Goal: Transaction & Acquisition: Download file/media

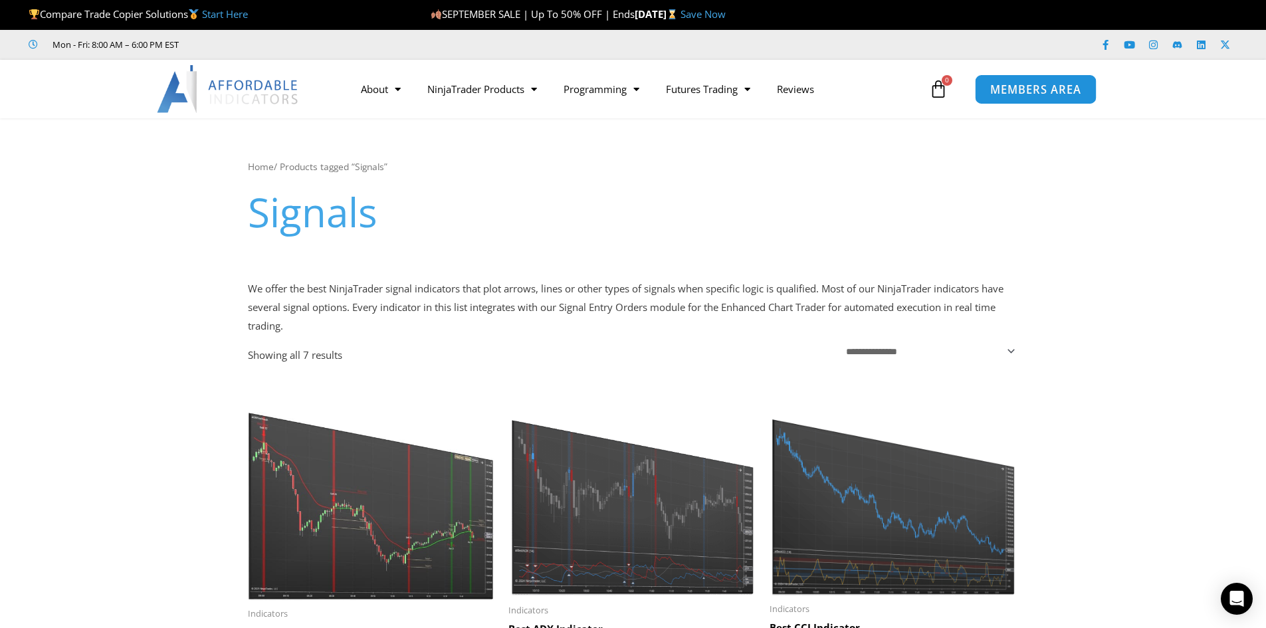
click at [1033, 88] on span "MEMBERS AREA" at bounding box center [1035, 89] width 91 height 11
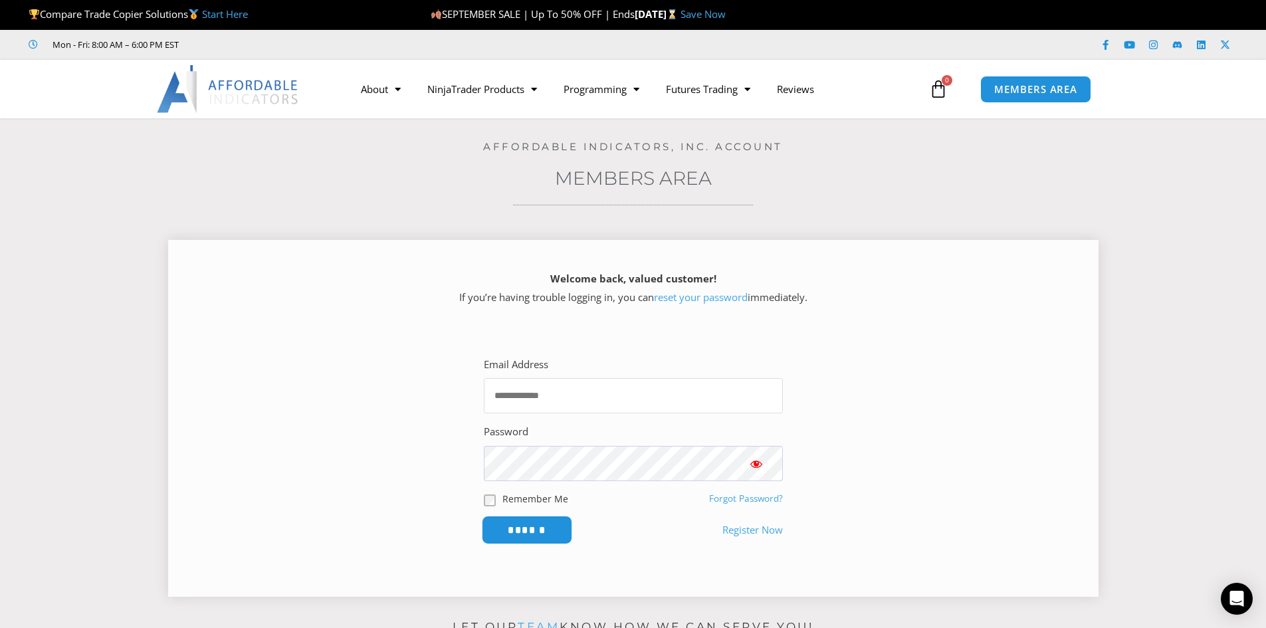
type input "**********"
click at [522, 522] on input "******" at bounding box center [526, 530] width 91 height 29
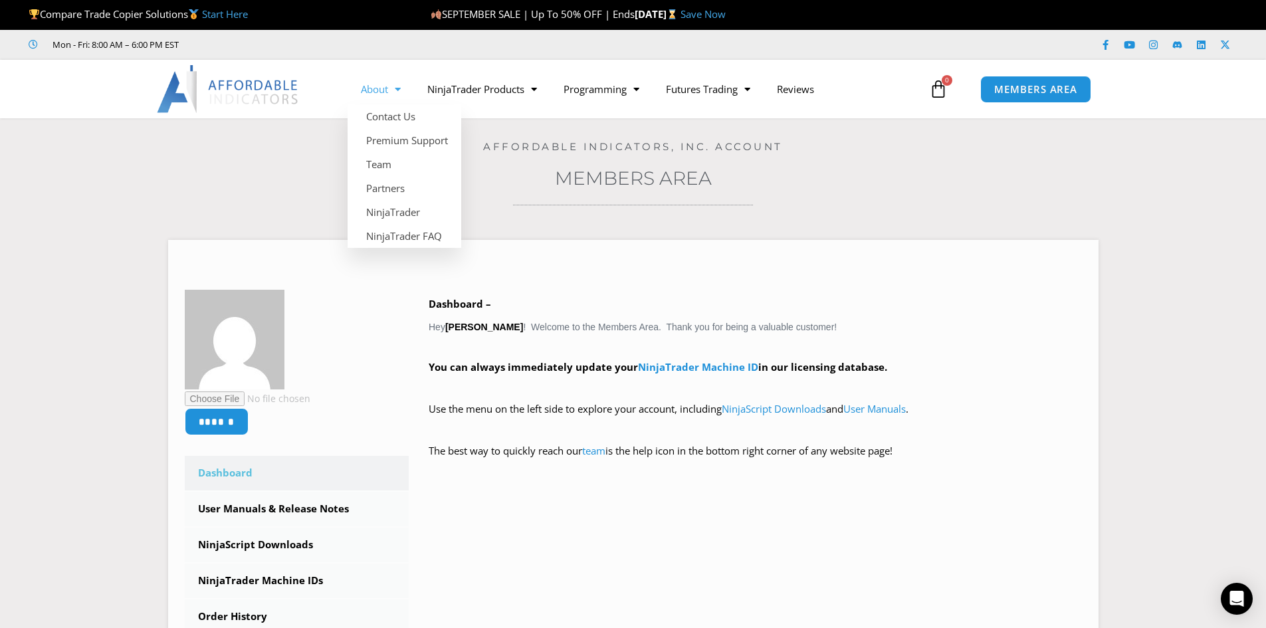
click at [397, 90] on span "Menu" at bounding box center [394, 89] width 13 height 23
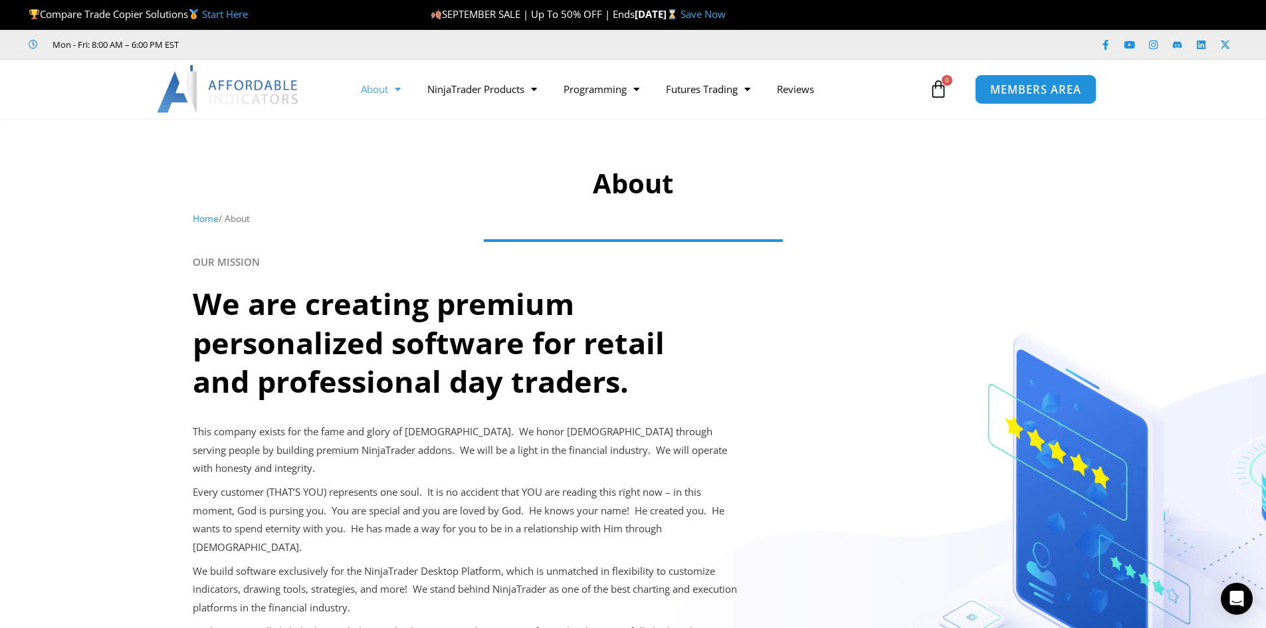
click at [1022, 92] on span "MEMBERS AREA" at bounding box center [1035, 89] width 91 height 11
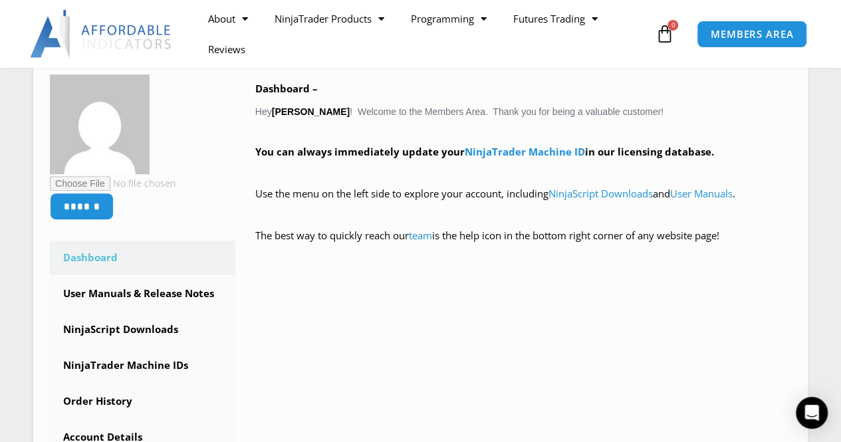
scroll to position [220, 0]
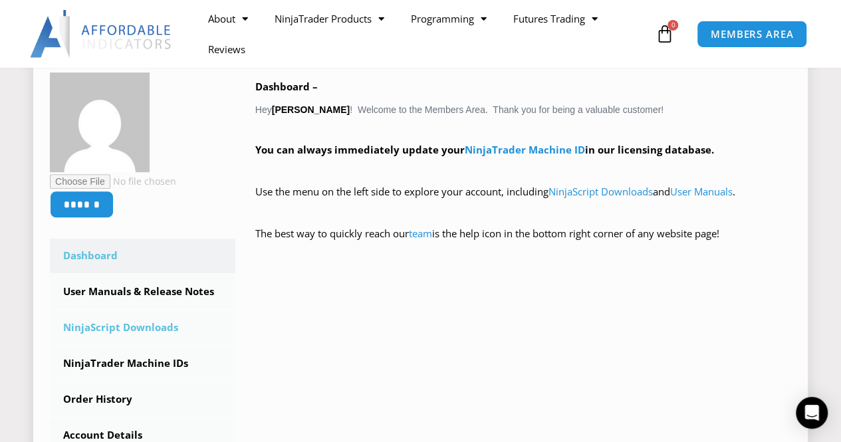
click at [137, 330] on link "NinjaScript Downloads" at bounding box center [142, 327] width 185 height 35
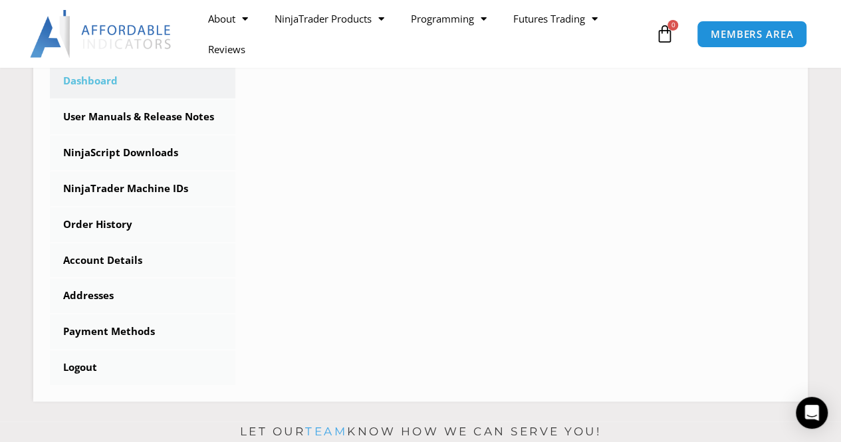
scroll to position [548, 0]
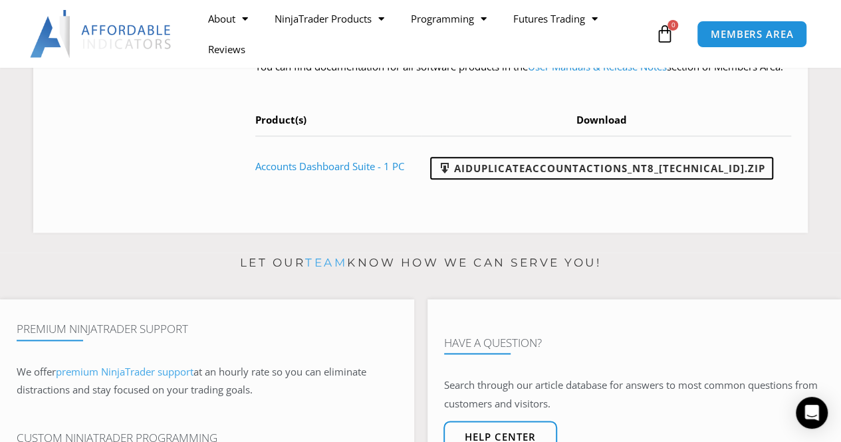
scroll to position [704, 0]
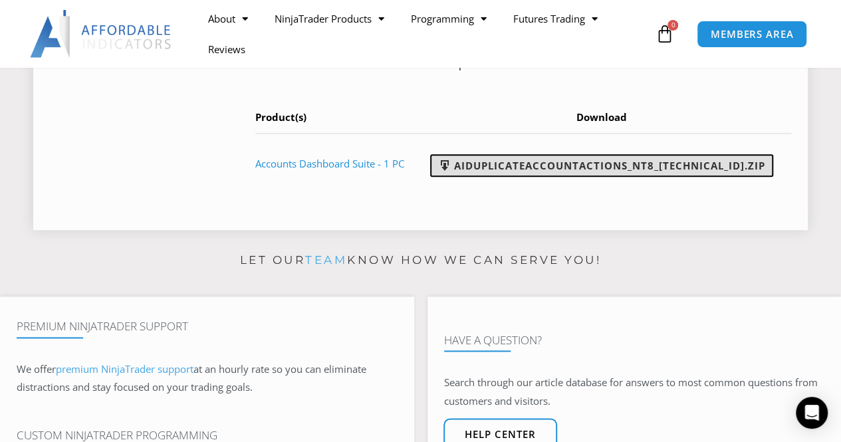
click at [688, 177] on link "AIDuplicateAccountActions_NT8_25.9.10.1.zip" at bounding box center [601, 165] width 343 height 23
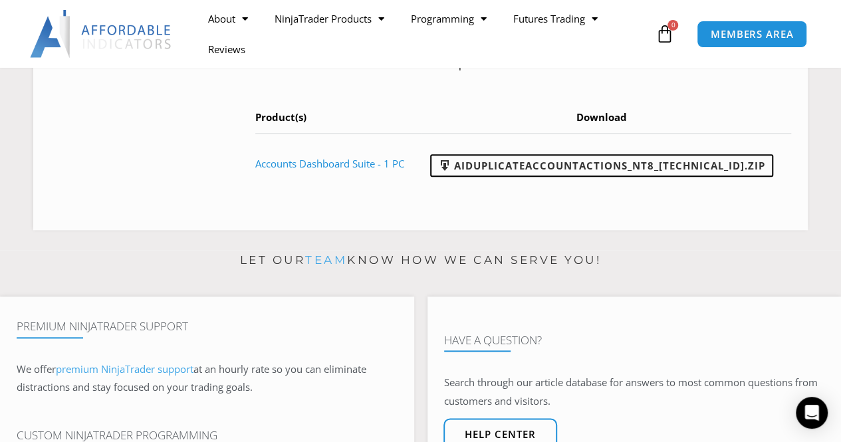
click at [577, 338] on div "Let our team know how we can serve you! Premium NinjaTrader Support We offer pr…" at bounding box center [420, 426] width 841 height 353
